Goal: Check status

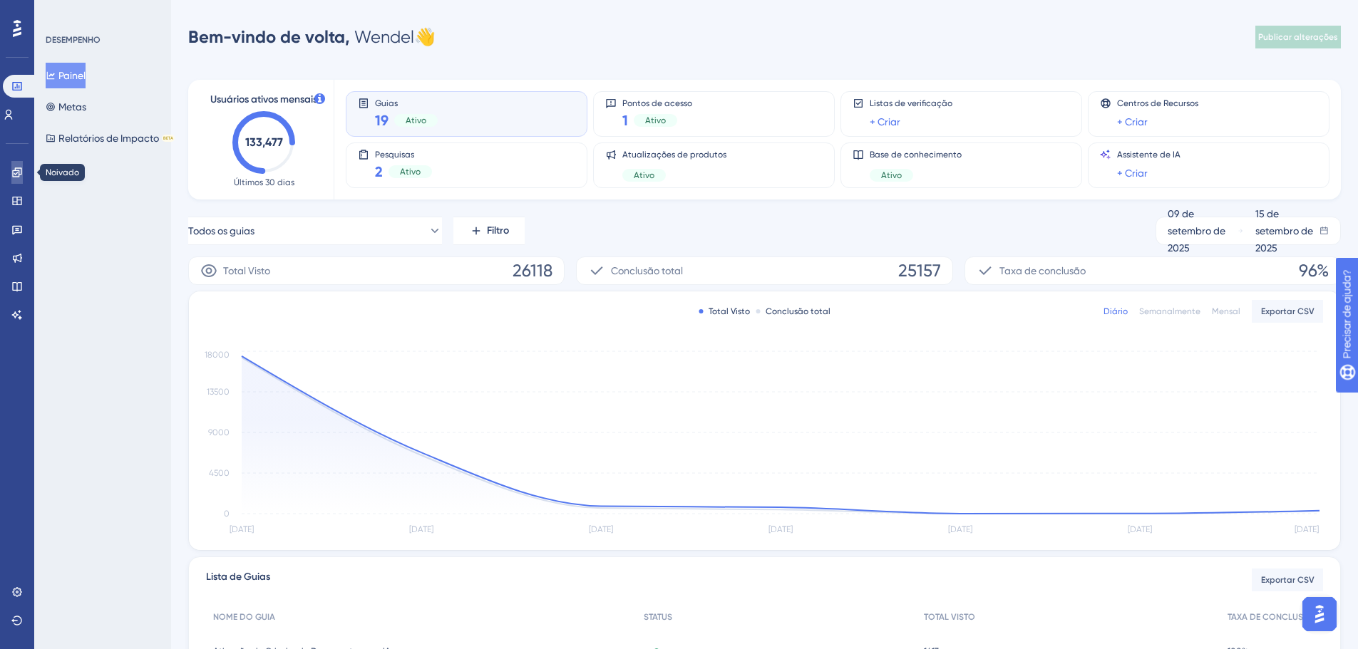
click at [19, 170] on icon at bounding box center [16, 172] width 9 height 9
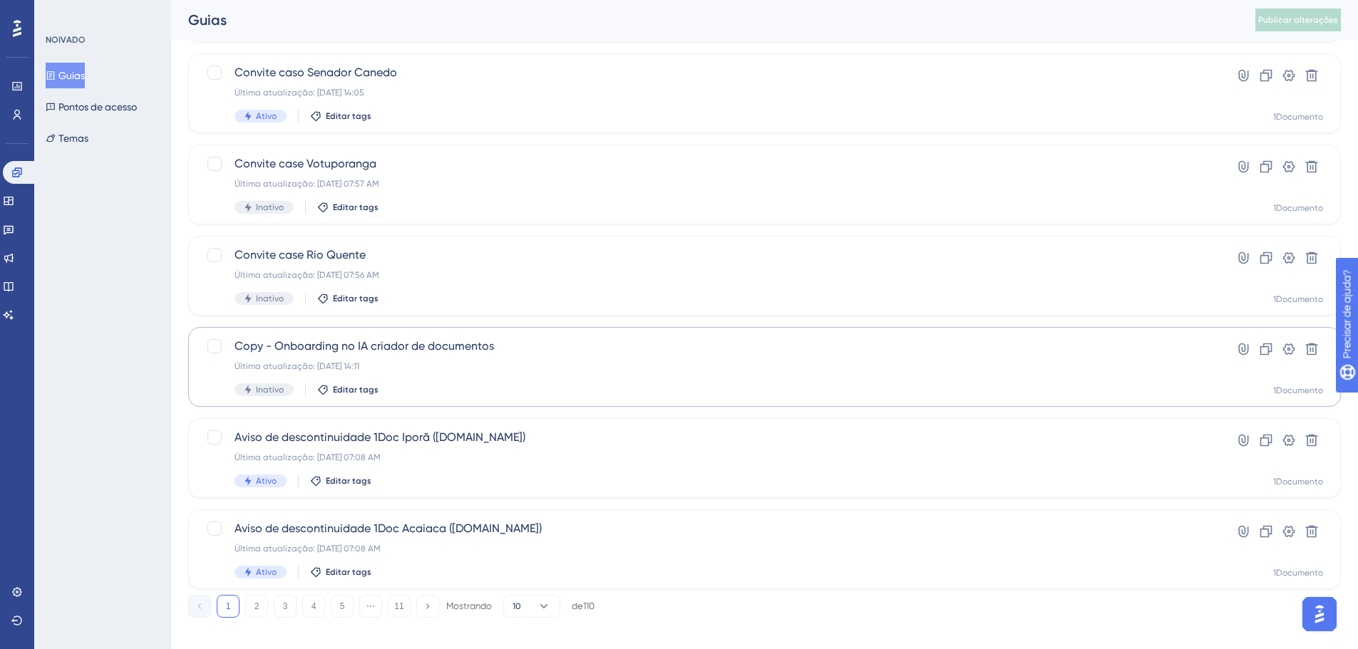
scroll to position [457, 0]
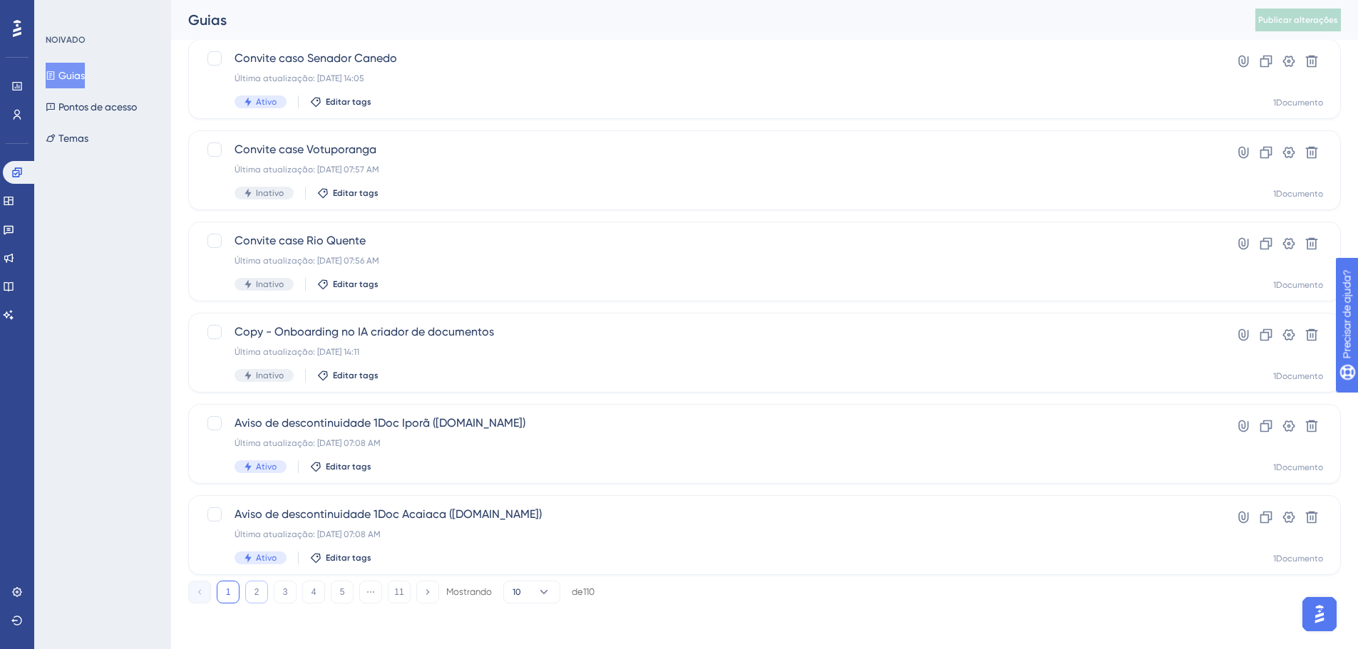
click at [246, 592] on button "2" at bounding box center [256, 592] width 23 height 23
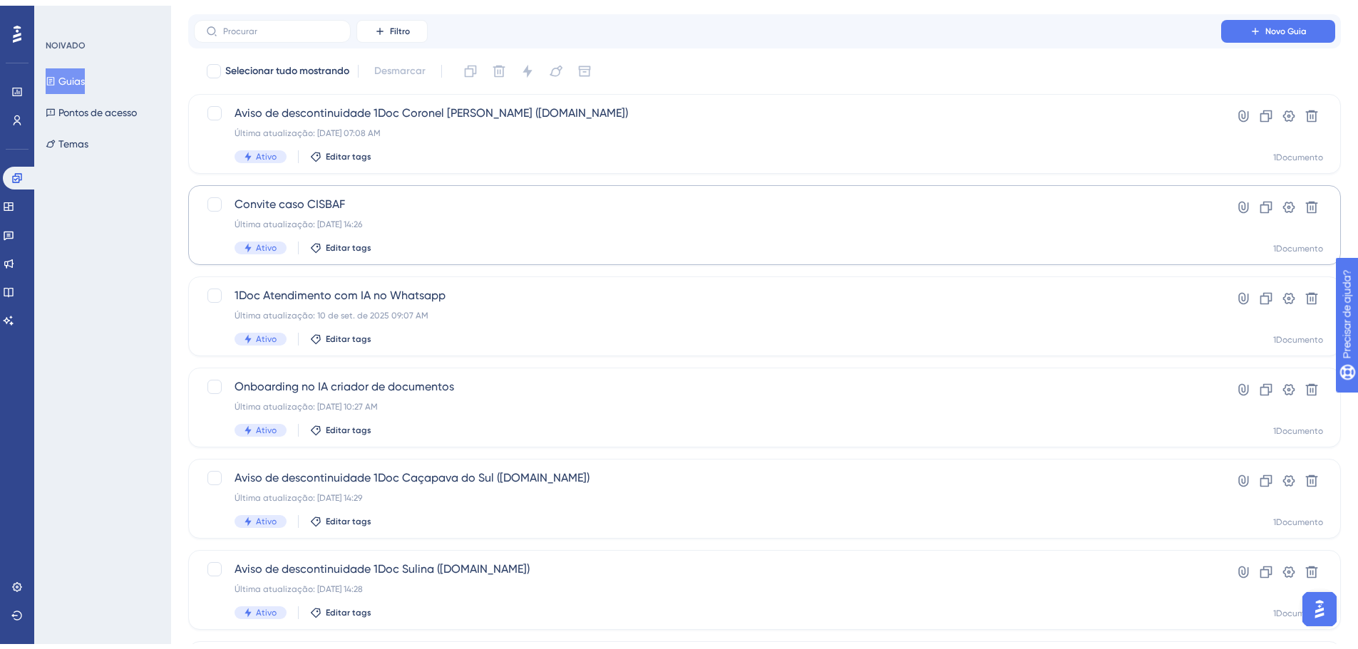
scroll to position [143, 0]
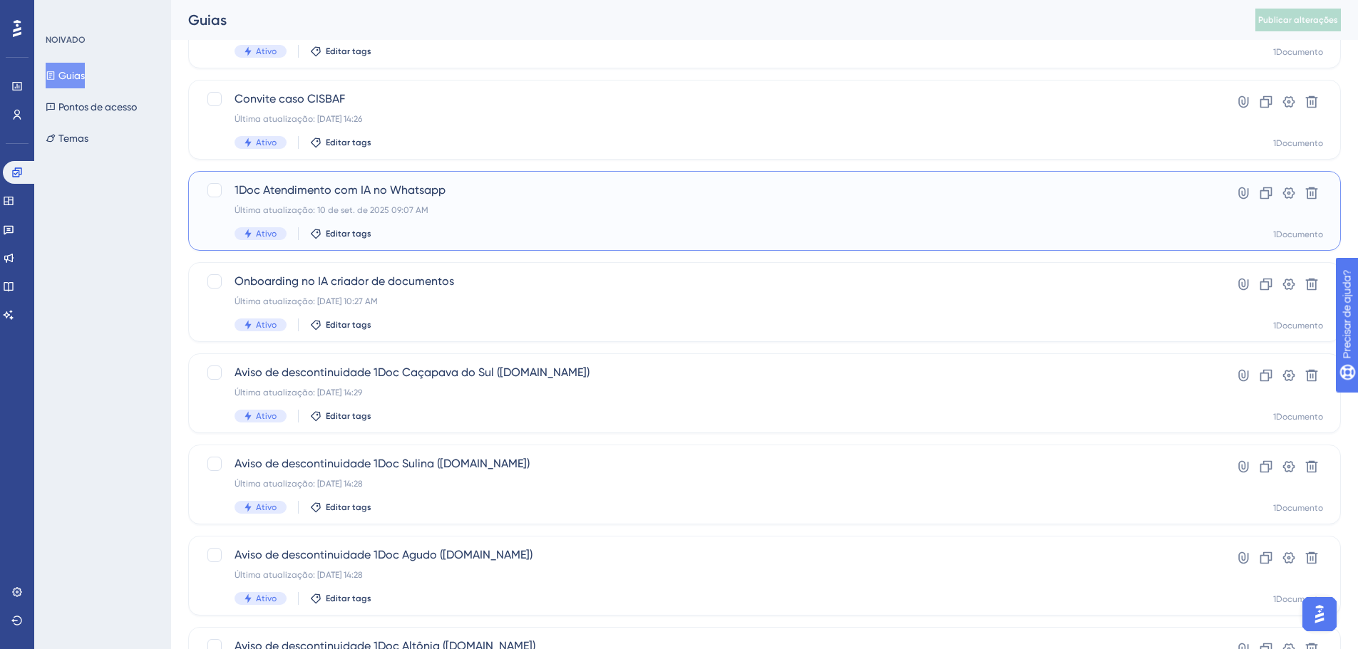
click at [354, 199] on div "1Doc Atendimento com IA no Whatsapp Última atualização: 10 de set. de 2025 09:0…" at bounding box center [708, 211] width 946 height 58
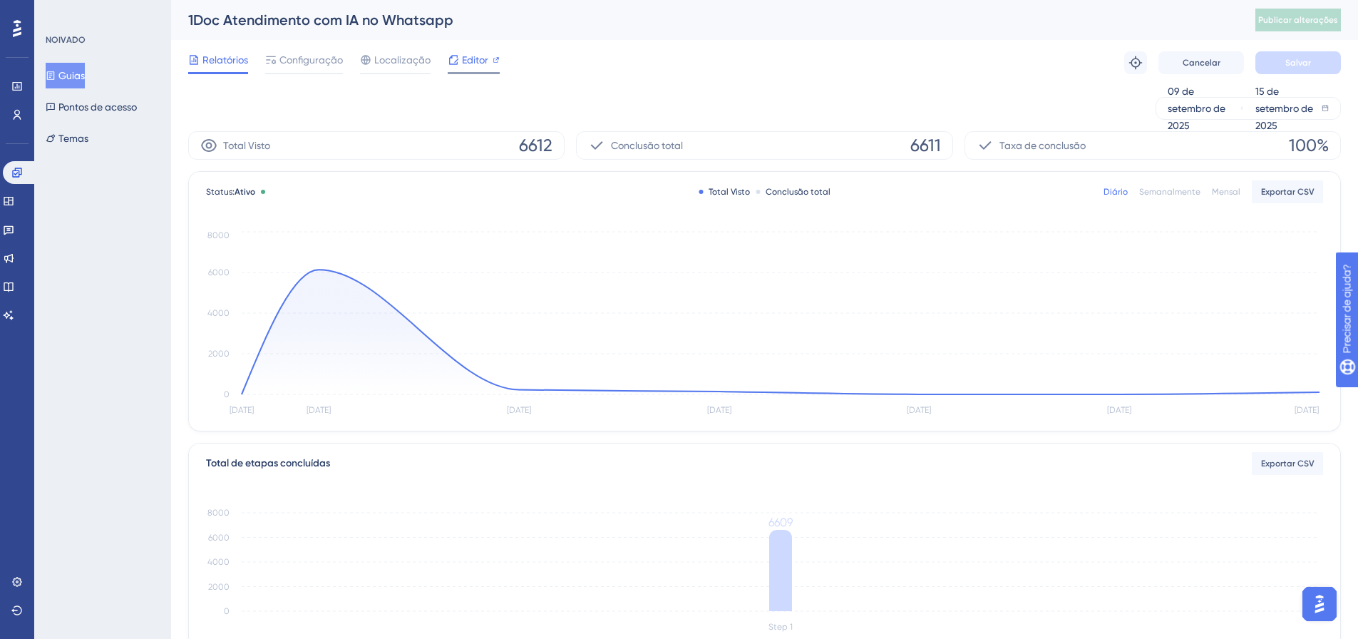
click at [485, 73] on div at bounding box center [474, 73] width 52 height 2
drag, startPoint x: 14, startPoint y: 256, endPoint x: 329, endPoint y: 274, distance: 314.9
click at [14, 256] on icon at bounding box center [8, 258] width 9 height 9
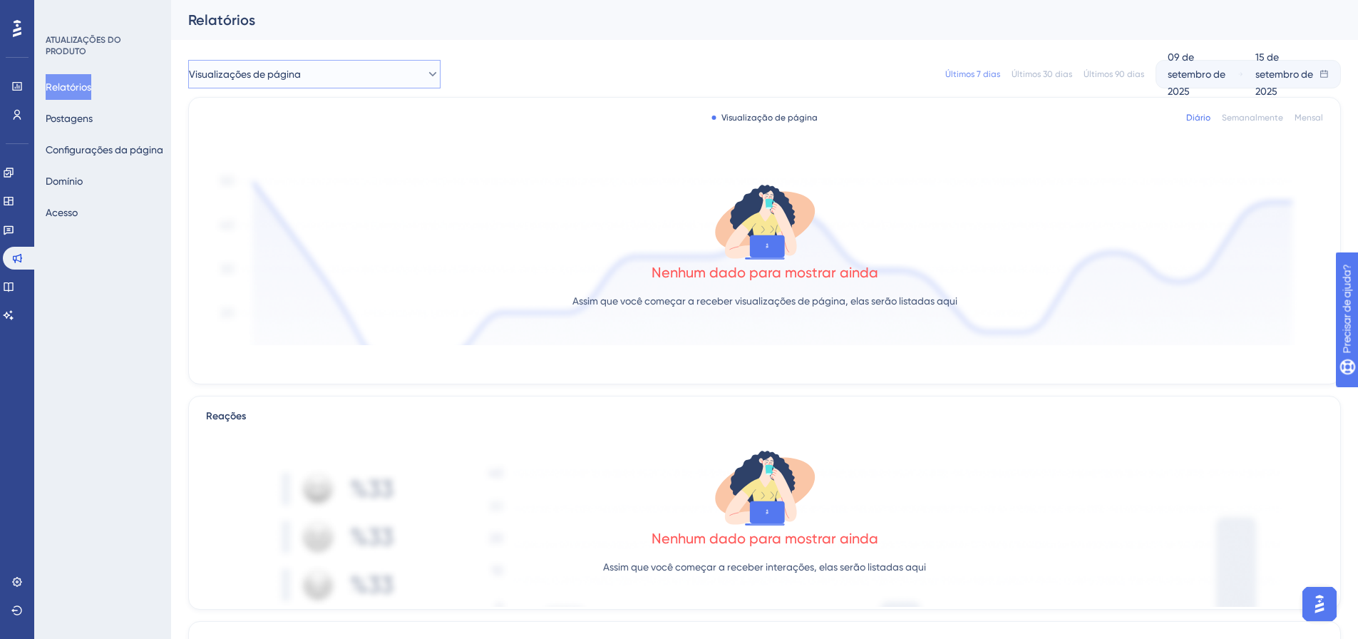
click at [398, 68] on button "Visualizações de página" at bounding box center [314, 74] width 252 height 29
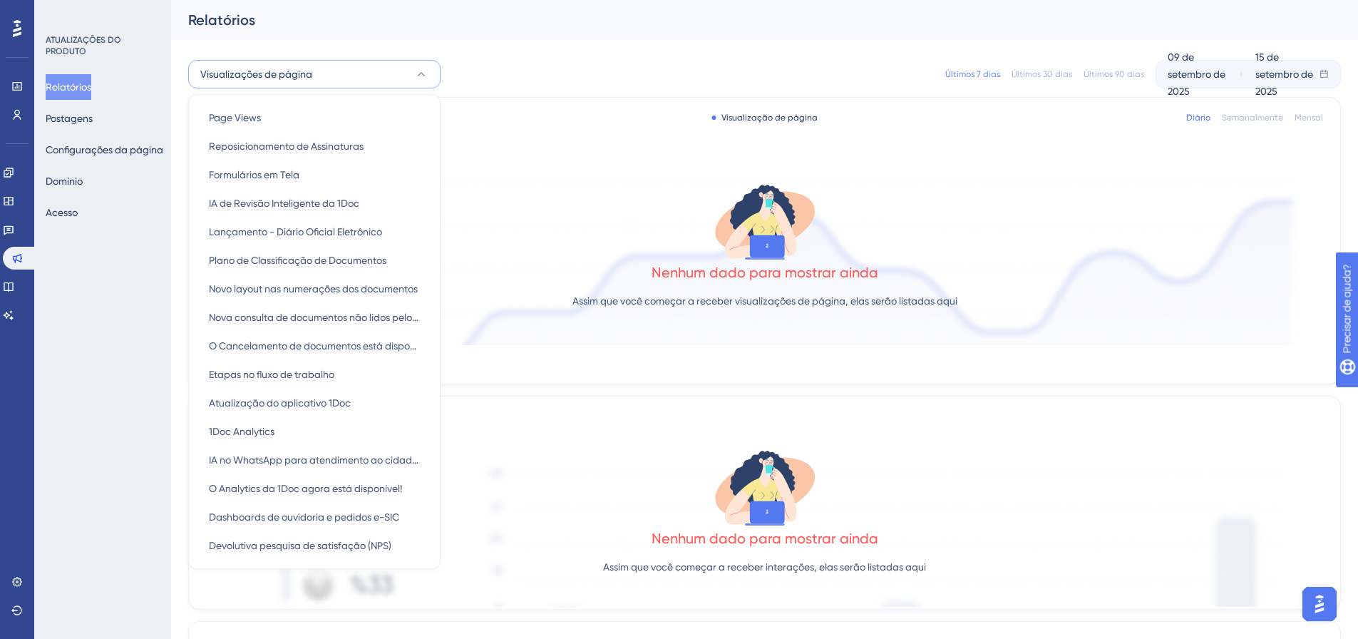
scroll to position [8, 0]
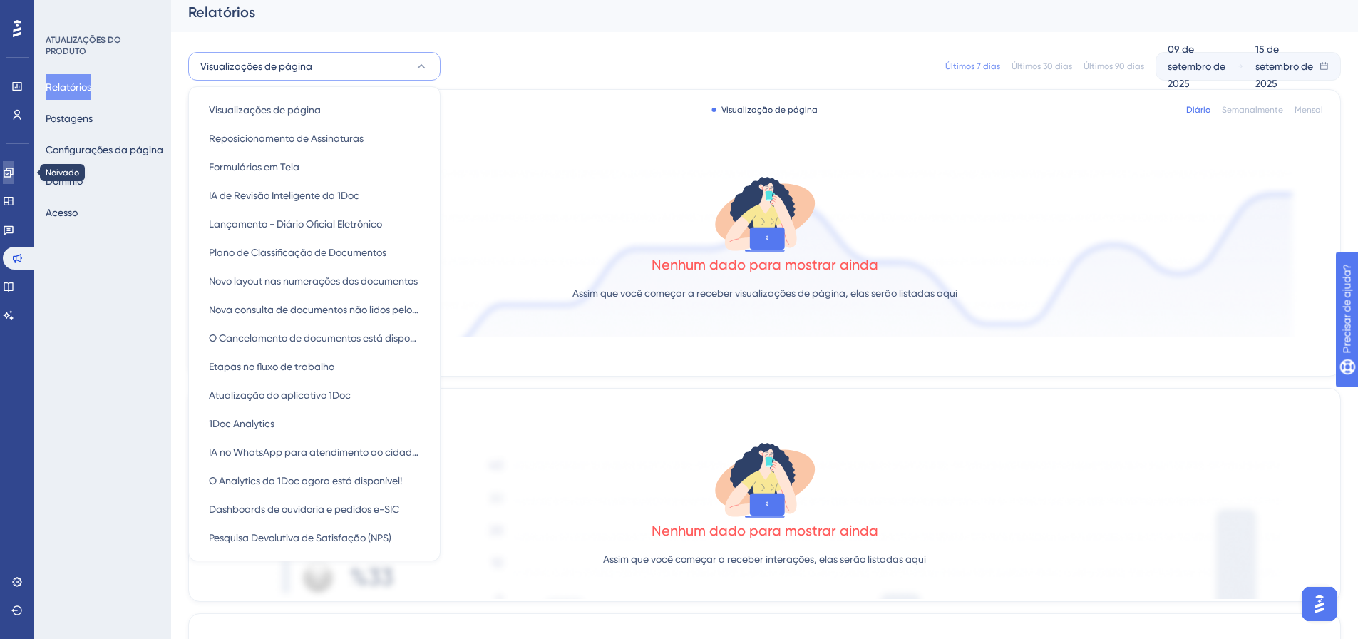
click at [11, 183] on link at bounding box center [8, 172] width 11 height 23
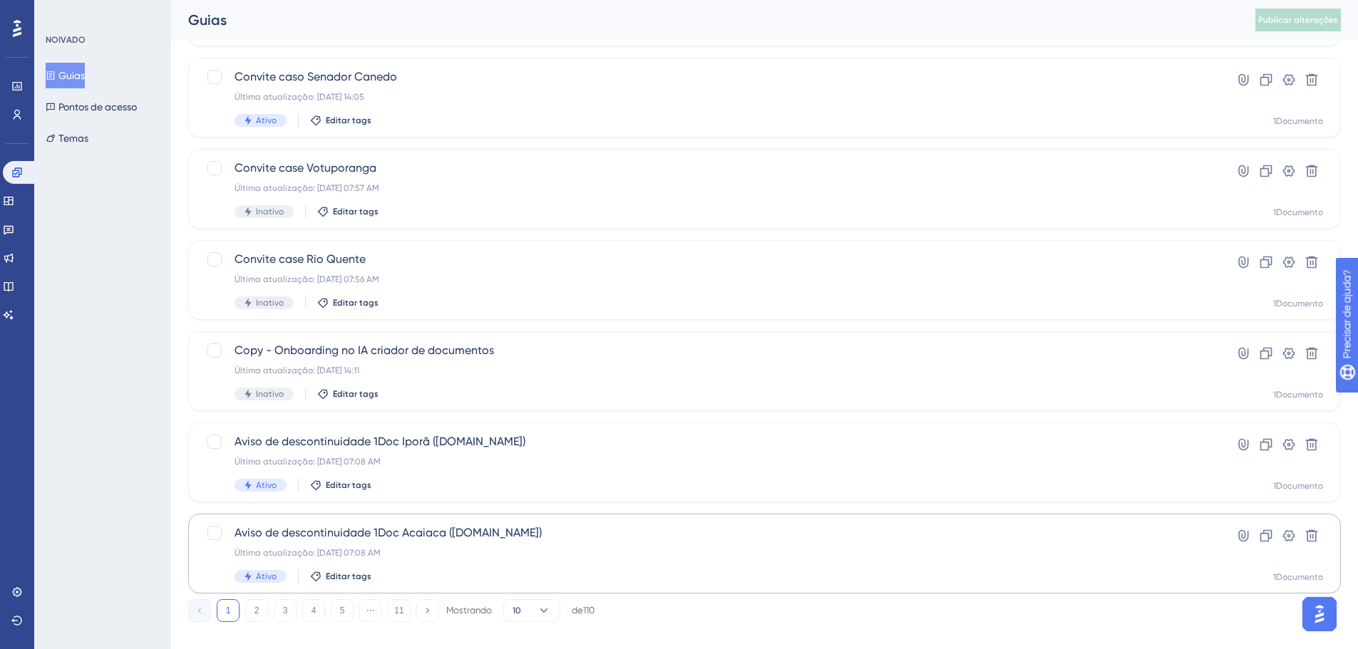
scroll to position [457, 0]
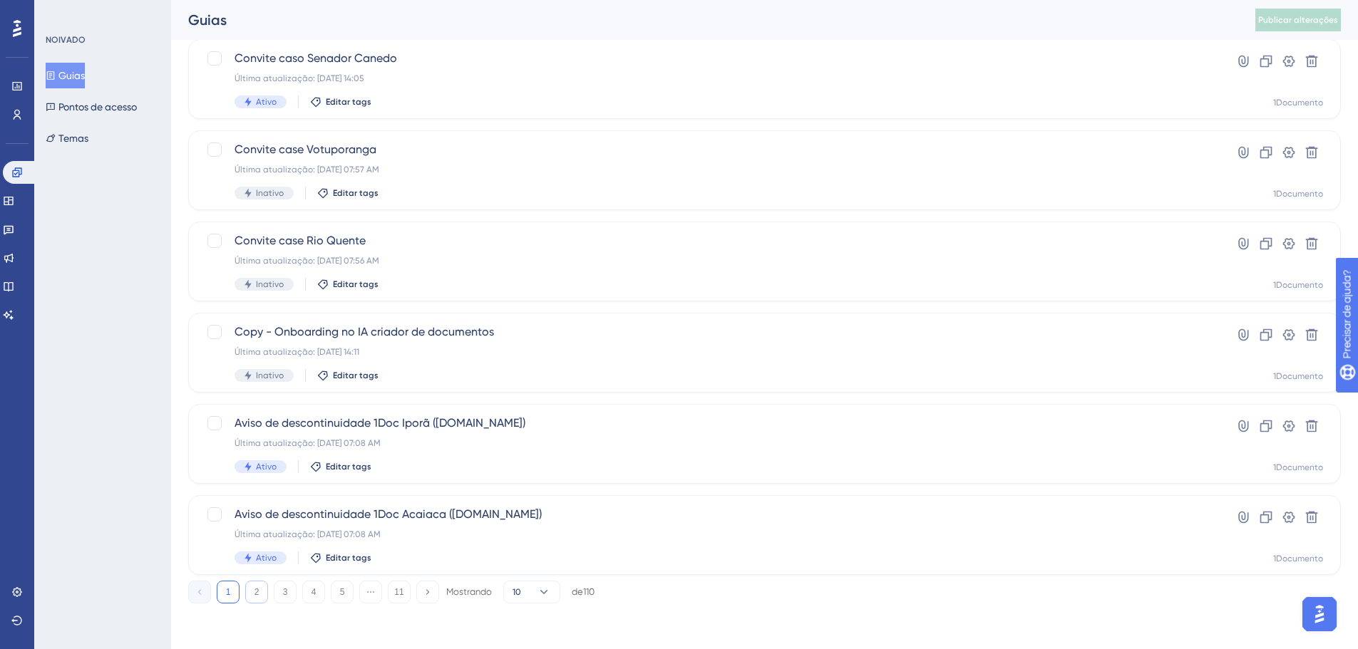
click at [258, 592] on font "2" at bounding box center [256, 592] width 5 height 10
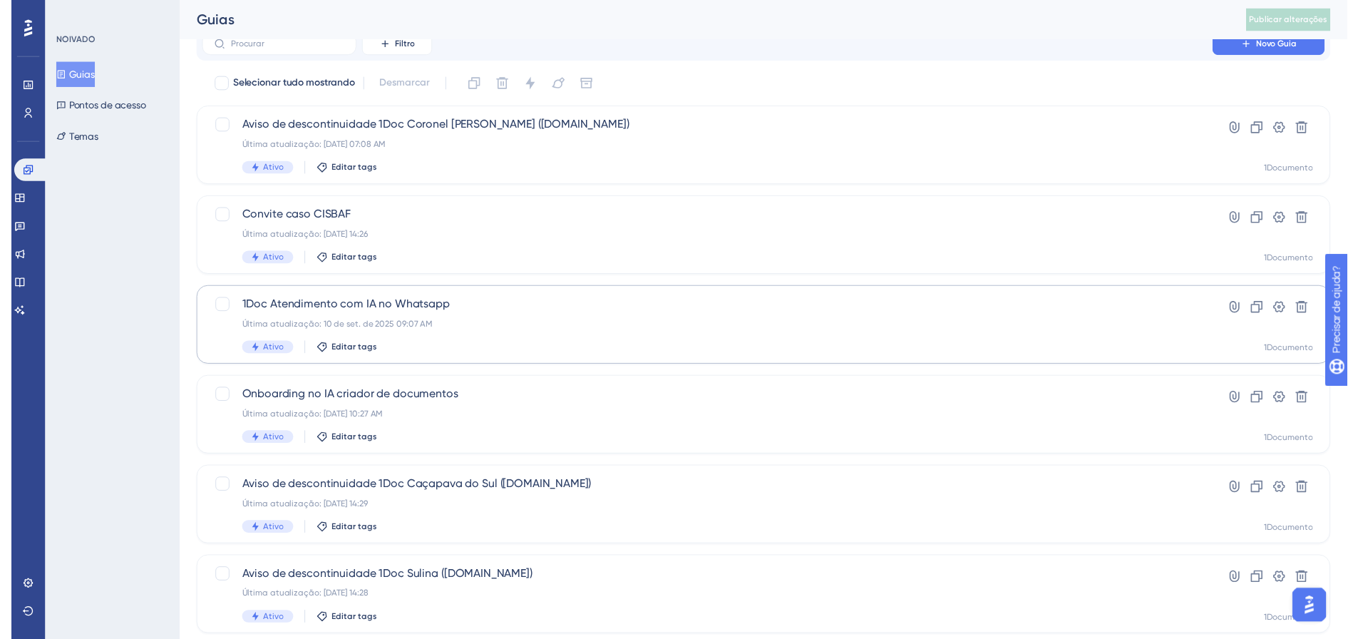
scroll to position [0, 0]
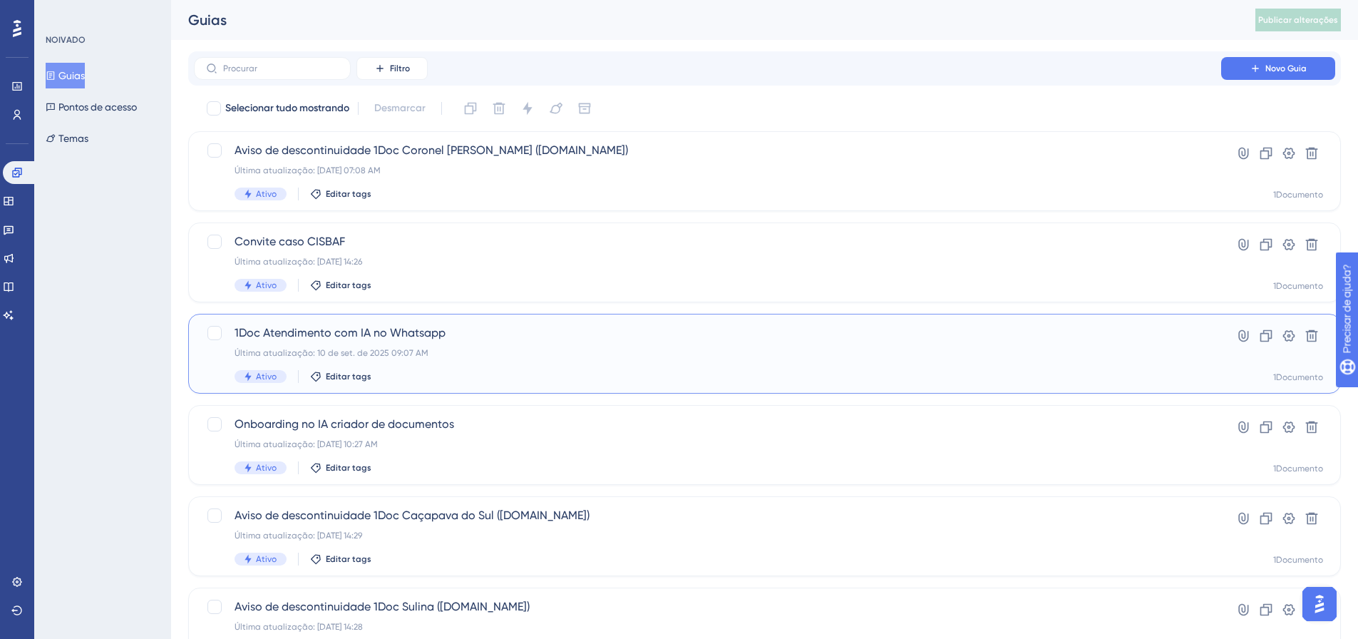
click at [340, 359] on div "1Doc Atendimento com IA no Whatsapp Última atualização: 10 de set. de 2025 09:0…" at bounding box center [708, 353] width 946 height 58
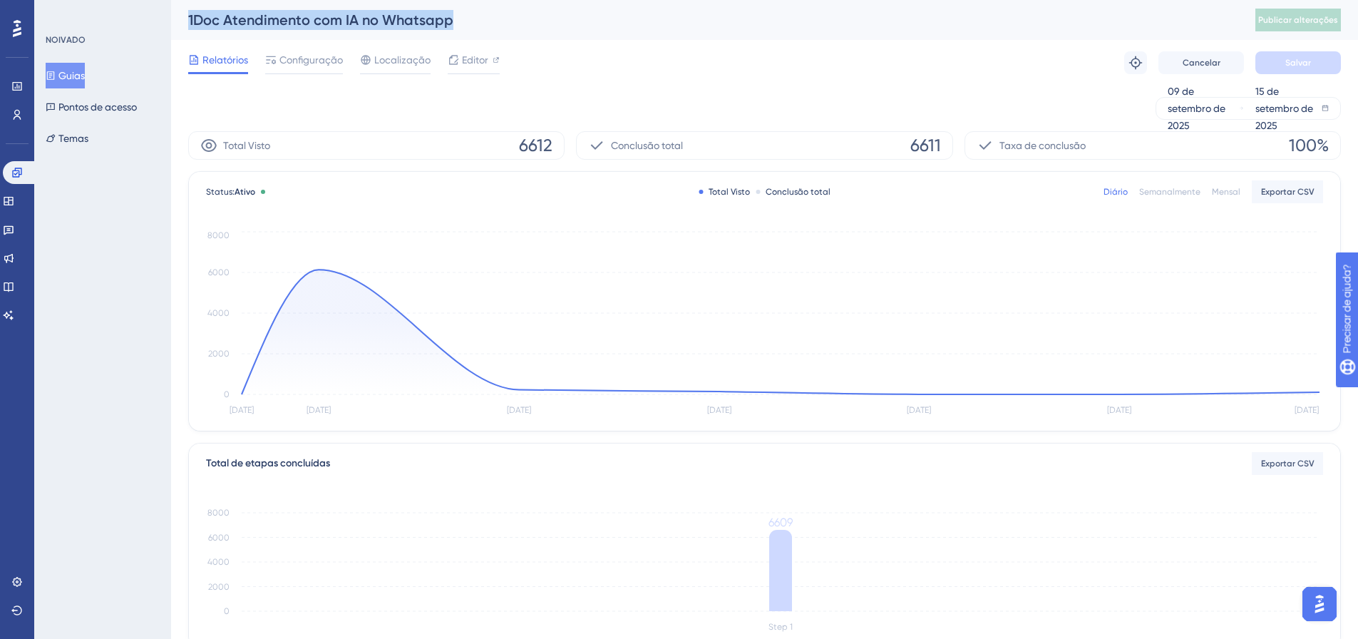
drag, startPoint x: 183, startPoint y: 14, endPoint x: 486, endPoint y: 10, distance: 303.0
click at [486, 10] on div "1Doc Atendimento com IA no Whatsapp Publicar alterações" at bounding box center [764, 20] width 1187 height 40
copy font "1Doc Atendimento com IA no Whatsapp"
click at [14, 232] on icon at bounding box center [8, 229] width 11 height 11
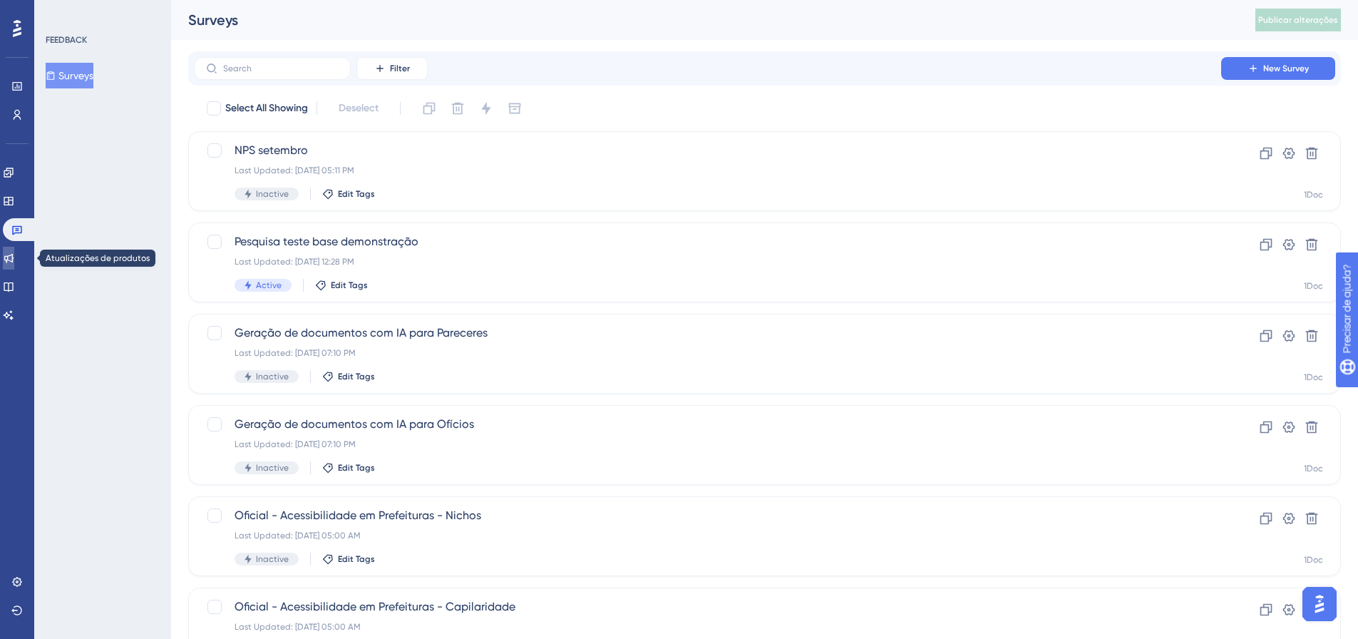
click at [14, 268] on link at bounding box center [8, 258] width 11 height 23
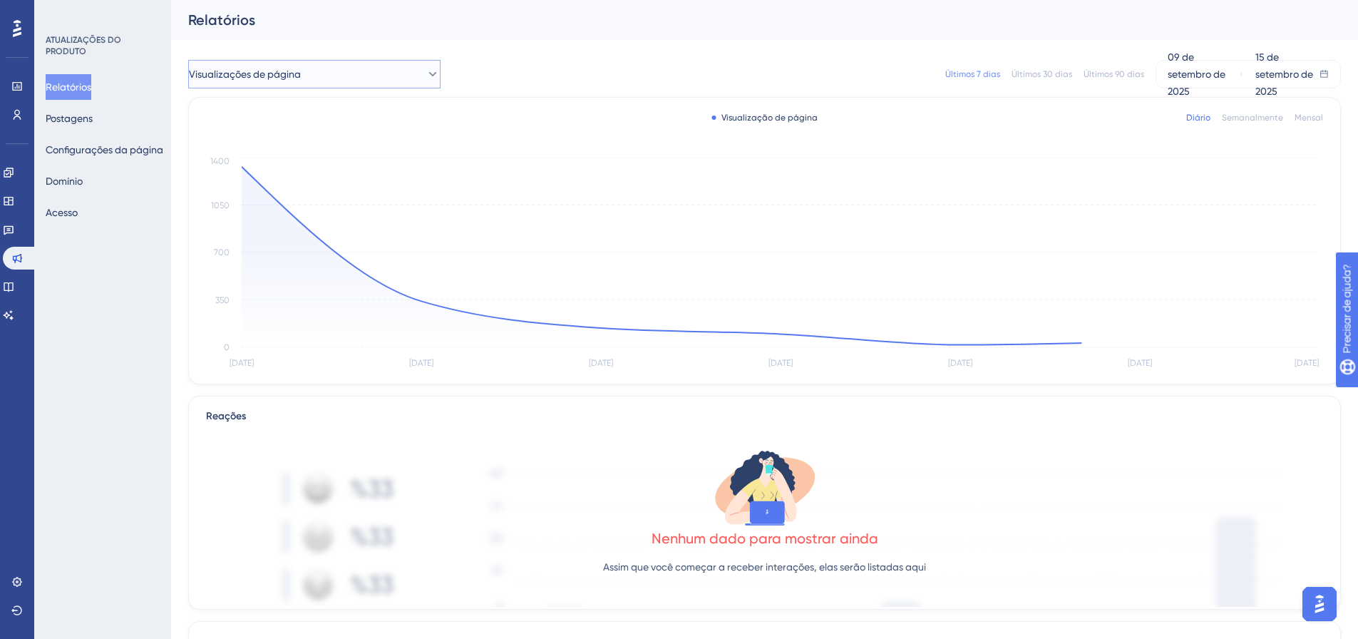
click at [409, 69] on button "Visualizações de página" at bounding box center [314, 74] width 252 height 29
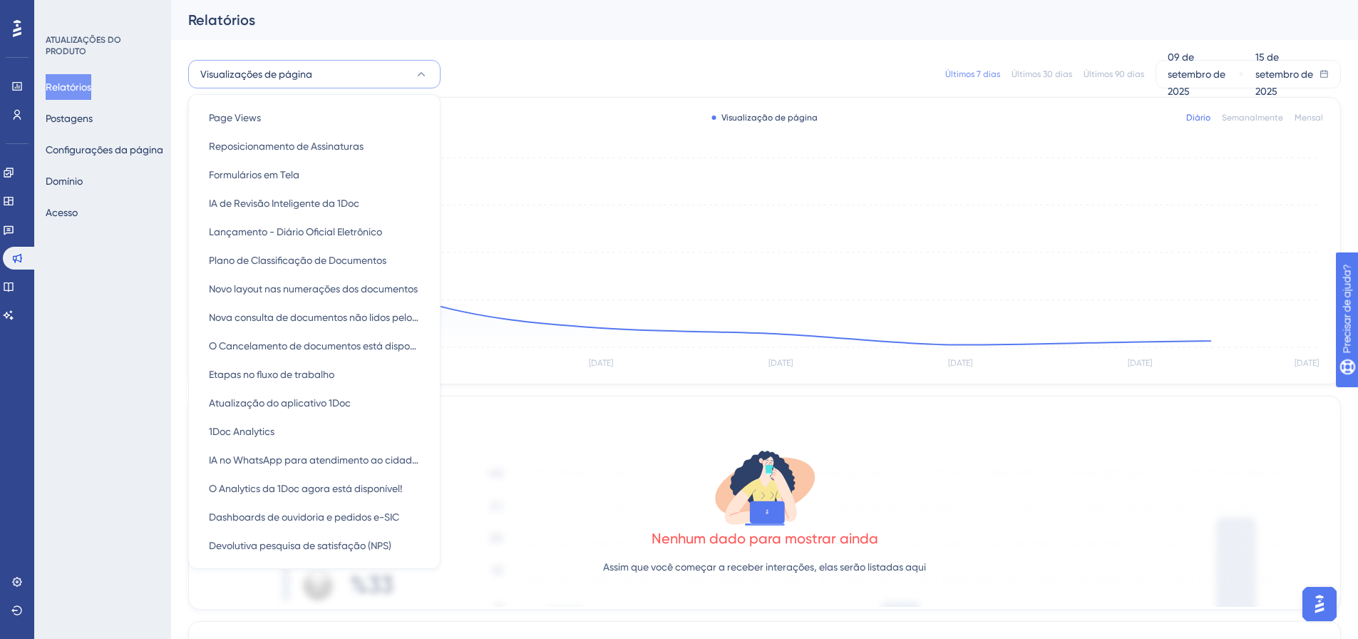
scroll to position [8, 0]
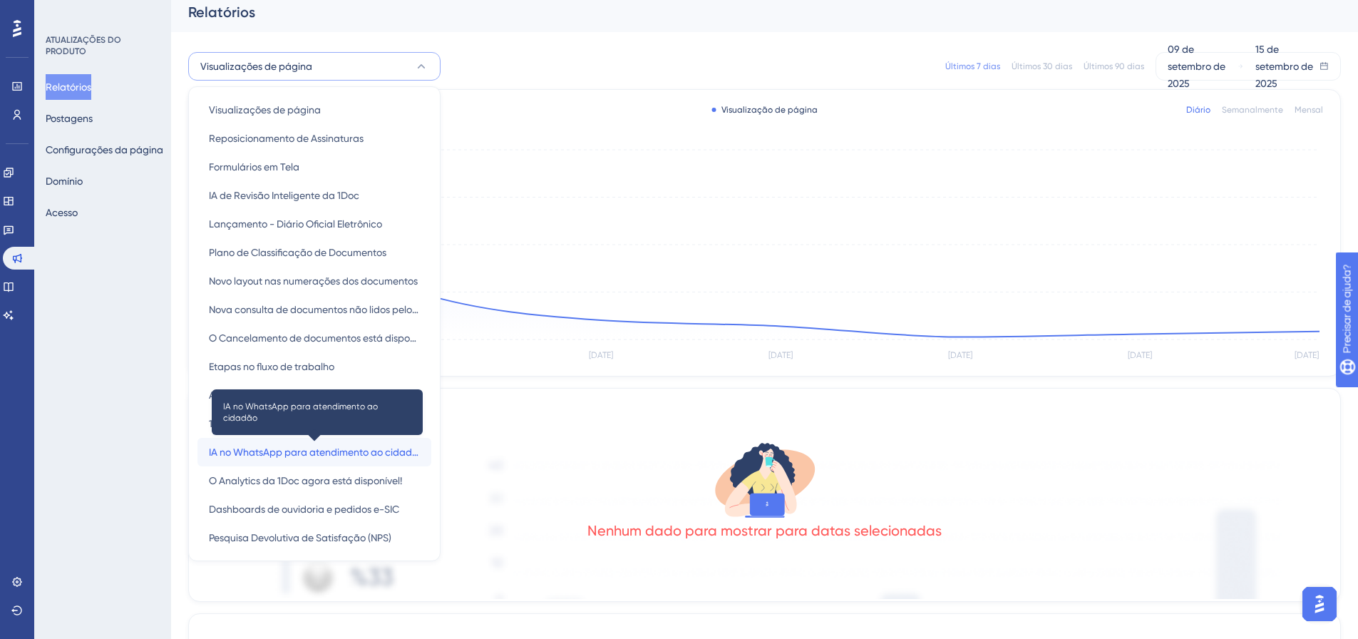
click at [262, 453] on font "IA no WhatsApp para atendimento ao cidadão" at bounding box center [316, 451] width 215 height 11
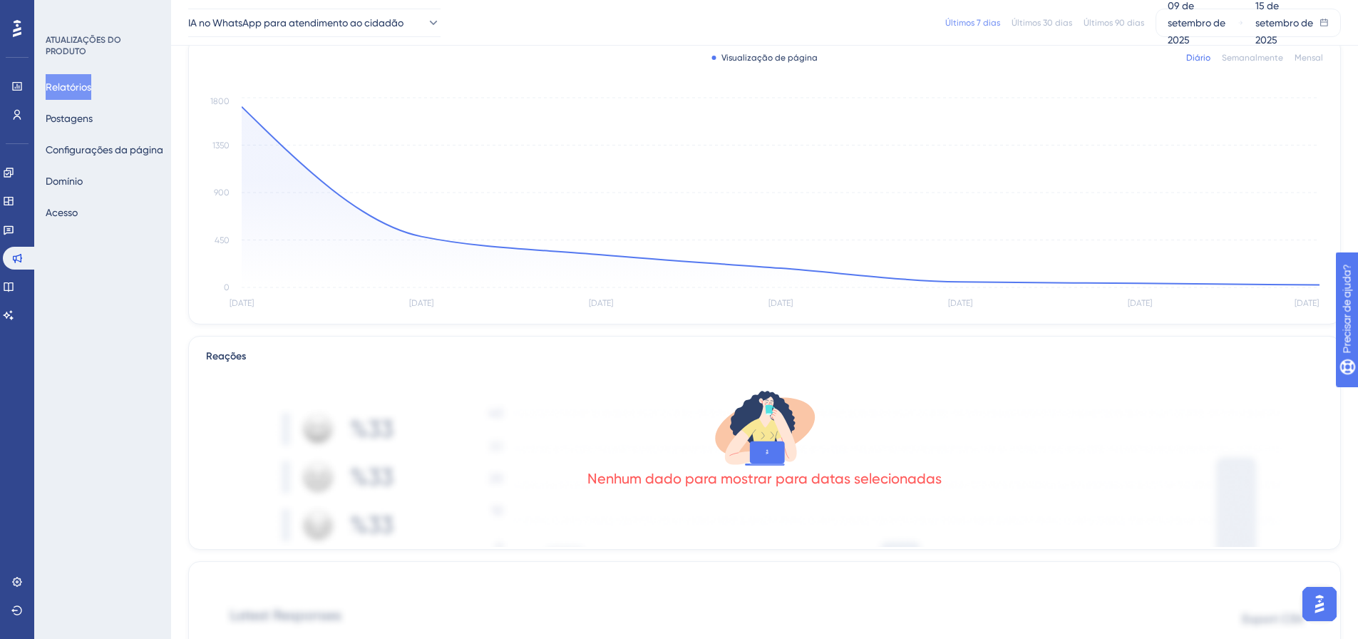
scroll to position [0, 0]
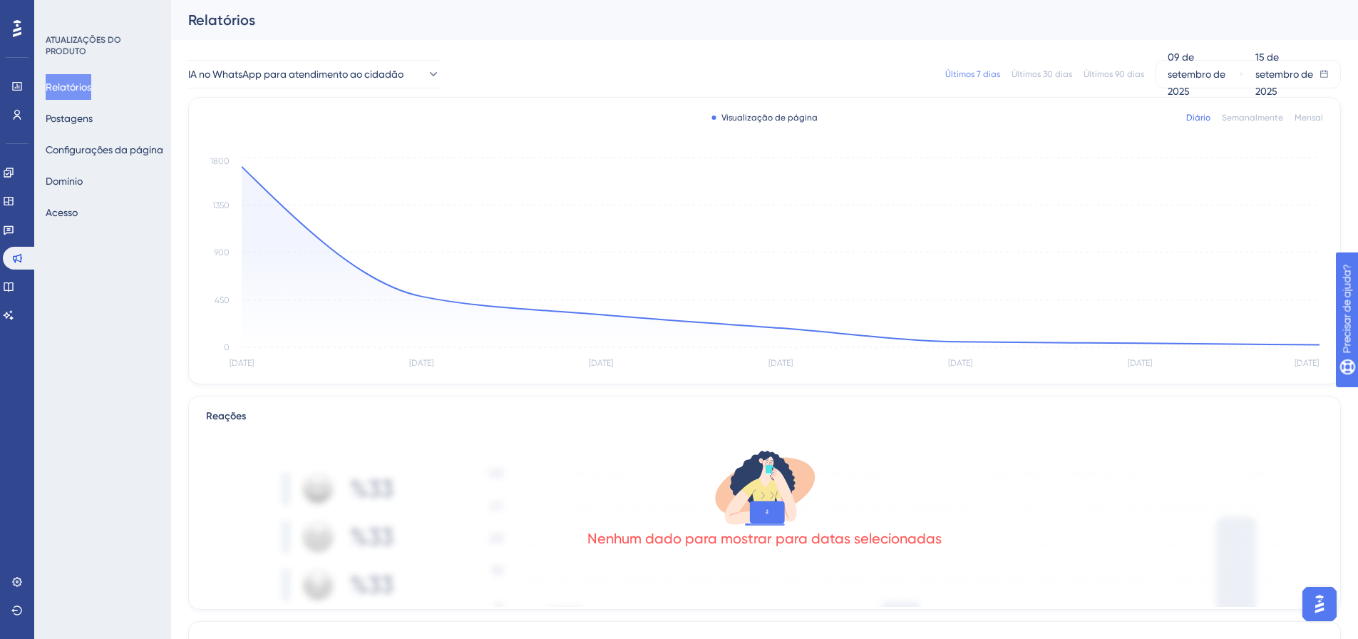
click at [1118, 77] on font "Últimos 90 dias" at bounding box center [1113, 74] width 61 height 10
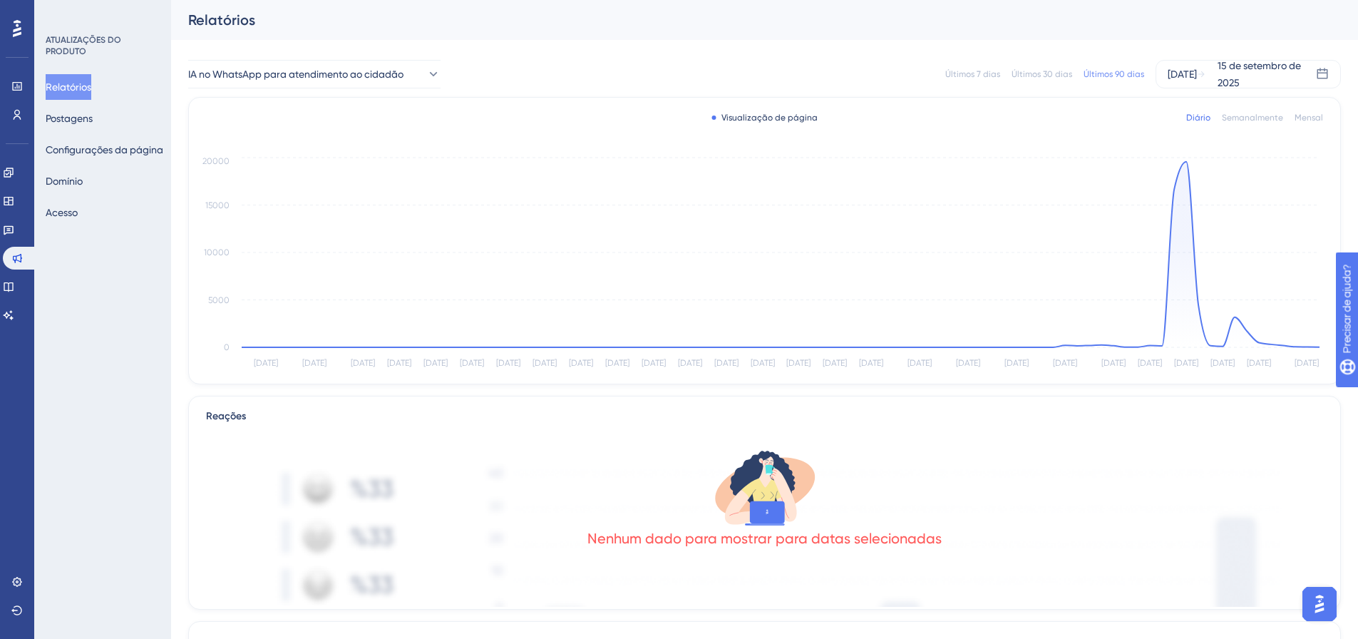
scroll to position [0, 11]
click at [1179, 160] on circle at bounding box center [1181, 161] width 5 height 5
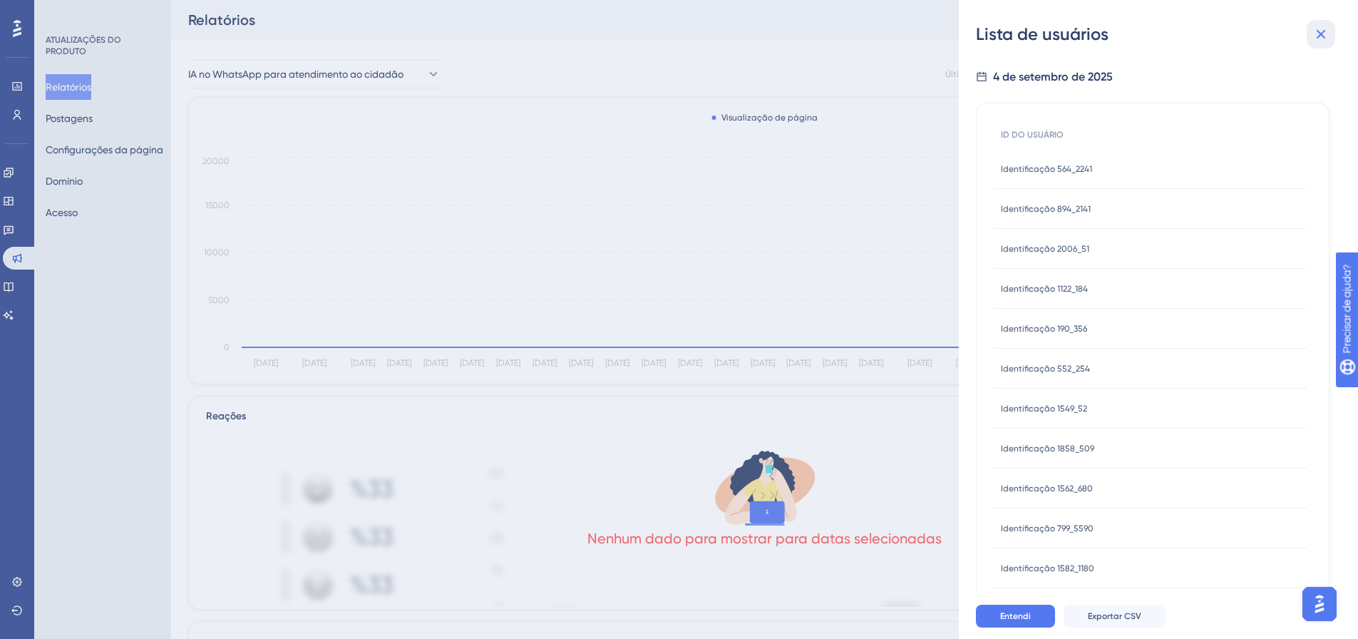
drag, startPoint x: 1327, startPoint y: 28, endPoint x: 1295, endPoint y: 36, distance: 33.2
click at [1327, 29] on icon at bounding box center [1320, 34] width 17 height 17
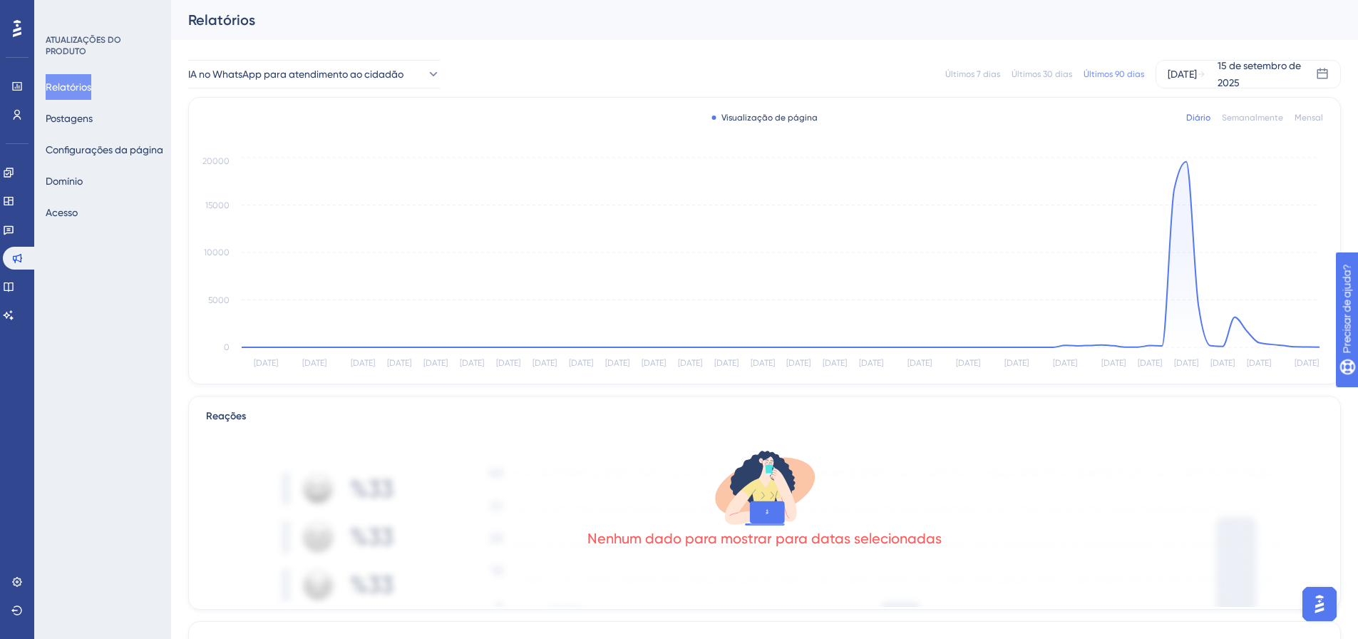
click at [1225, 123] on div "Semanalmente" at bounding box center [1252, 117] width 61 height 11
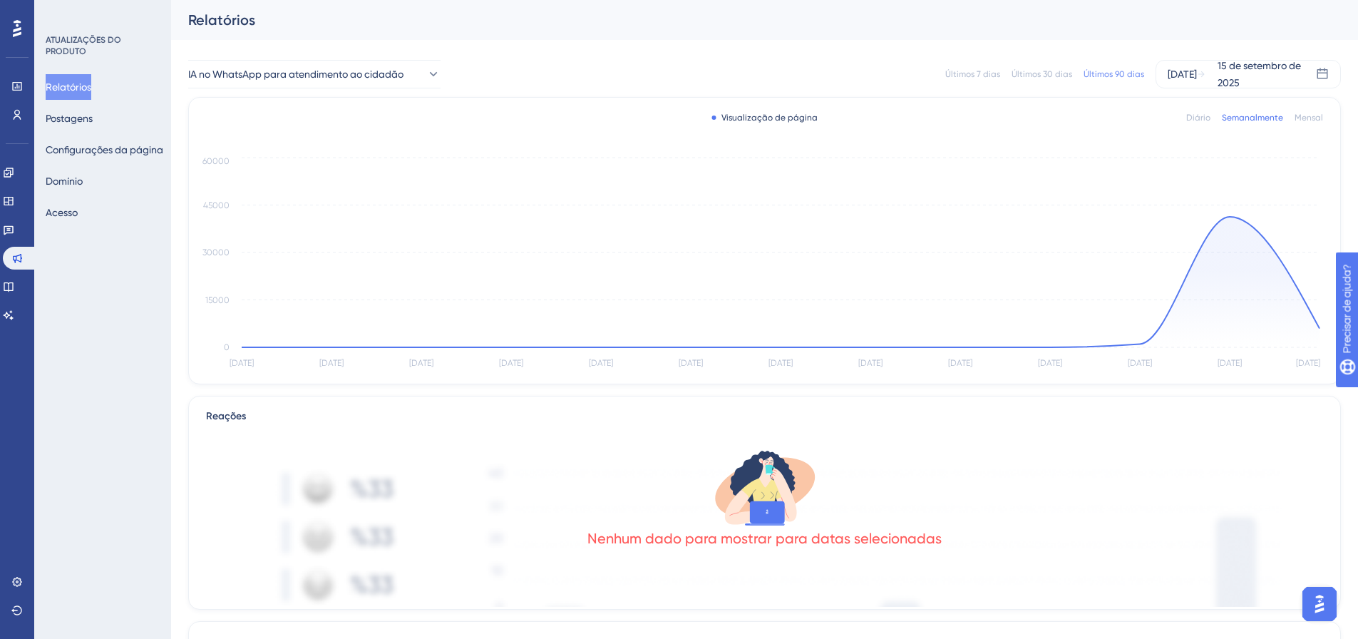
click at [1298, 117] on font "Mensal" at bounding box center [1308, 118] width 29 height 10
